Goal: Use online tool/utility: Utilize a website feature to perform a specific function

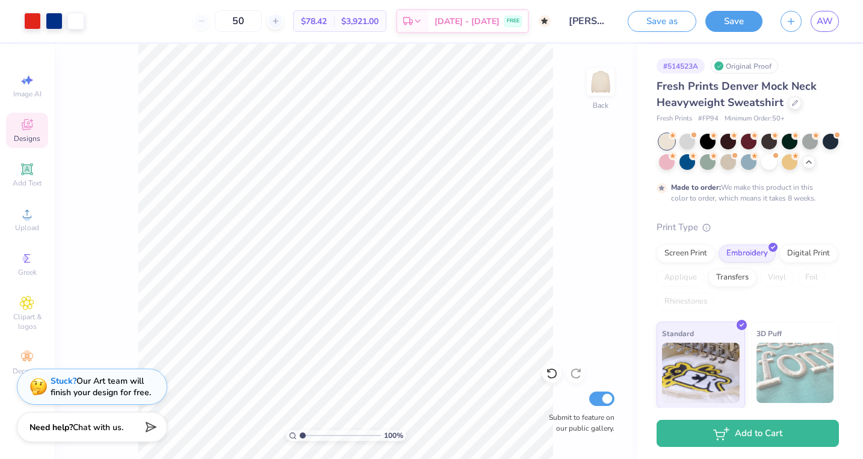
drag, startPoint x: 300, startPoint y: 436, endPoint x: 291, endPoint y: 426, distance: 13.2
type input "1"
click at [291, 426] on div "100 %" at bounding box center [345, 251] width 415 height 415
click at [276, 20] on line at bounding box center [276, 21] width 0 height 5
click at [228, 20] on div "51" at bounding box center [238, 21] width 90 height 22
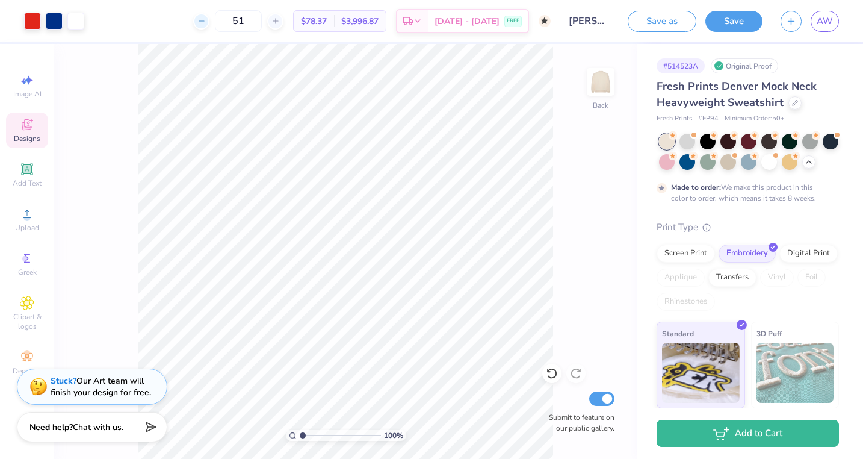
click at [203, 21] on line at bounding box center [201, 21] width 5 height 0
click at [278, 21] on line at bounding box center [275, 21] width 5 height 0
click at [262, 21] on input "51" at bounding box center [238, 21] width 47 height 22
type input "5"
click at [243, 42] on div "Art colors 100 $76.87 Per Item $7,687.00 Total Est. Delivery [DATE] - [DATE] FR…" at bounding box center [431, 229] width 863 height 459
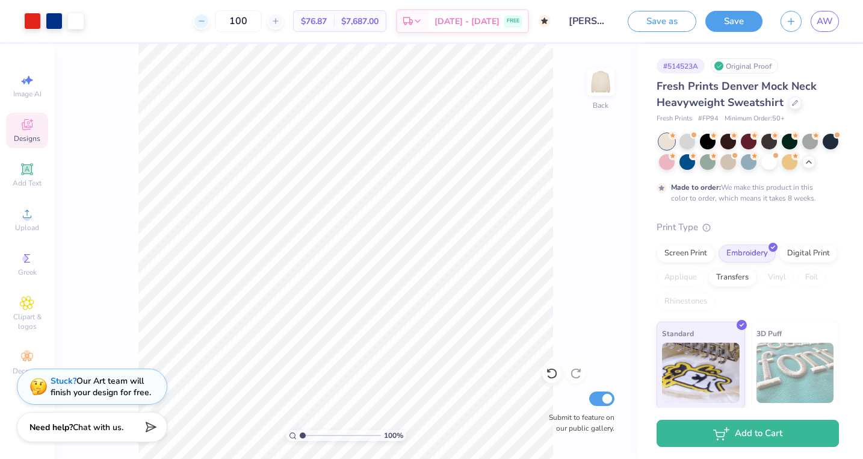
click at [206, 23] on icon at bounding box center [201, 21] width 8 height 8
click at [280, 20] on icon at bounding box center [276, 21] width 8 height 8
click at [226, 25] on div "100" at bounding box center [238, 21] width 90 height 22
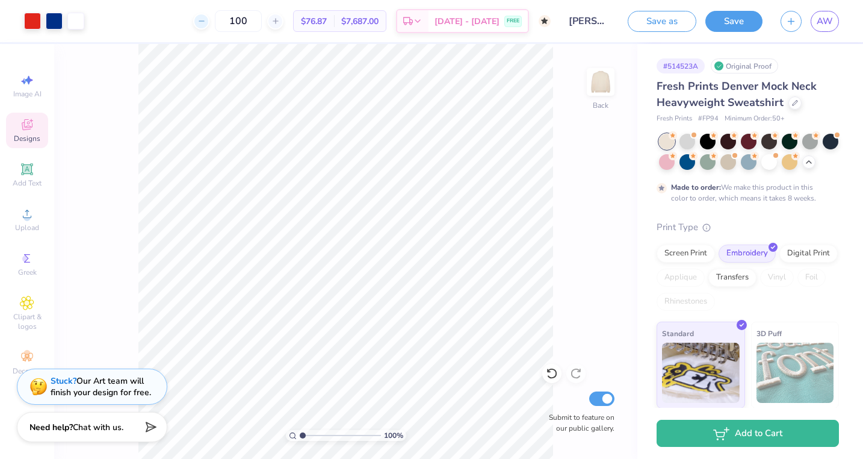
click at [210, 23] on div at bounding box center [201, 21] width 16 height 16
click at [284, 26] on div at bounding box center [275, 21] width 16 height 16
click at [262, 20] on input "100" at bounding box center [238, 21] width 47 height 22
type input "1"
click at [222, 25] on div "200" at bounding box center [233, 21] width 90 height 22
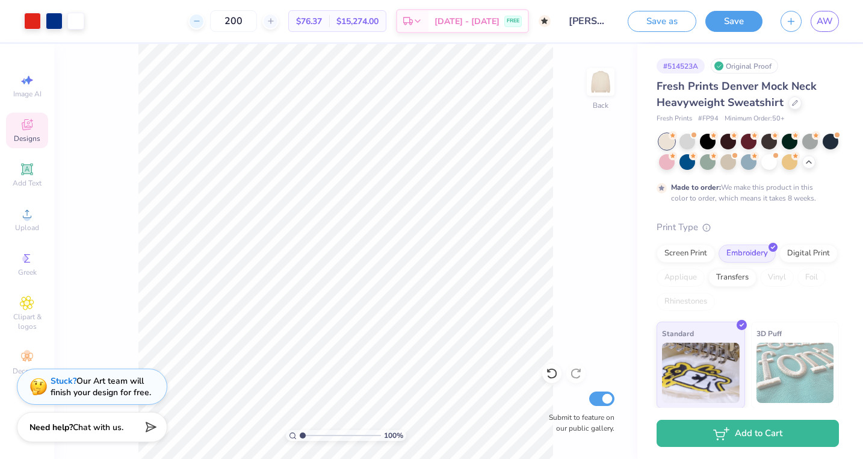
click at [201, 20] on icon at bounding box center [197, 21] width 8 height 8
click at [279, 24] on div at bounding box center [270, 21] width 16 height 16
type input "200"
